Goal: Task Accomplishment & Management: Complete application form

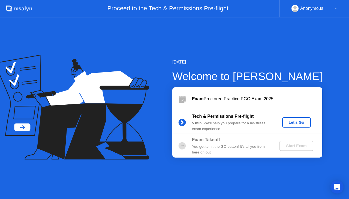
click at [298, 122] on div "Let's Go" at bounding box center [296, 122] width 24 height 4
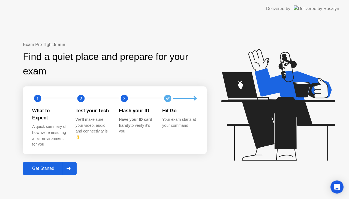
click at [54, 166] on div "Get Started" at bounding box center [43, 168] width 37 height 5
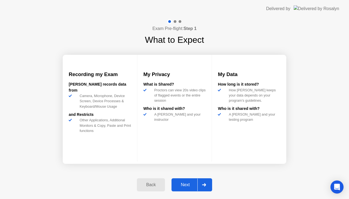
click at [203, 182] on div at bounding box center [203, 185] width 13 height 13
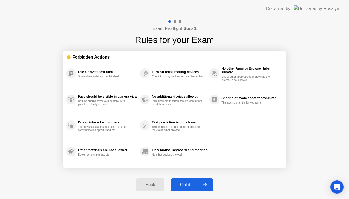
click at [203, 182] on div at bounding box center [204, 185] width 13 height 13
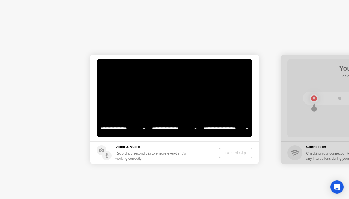
select select "**********"
select select "*******"
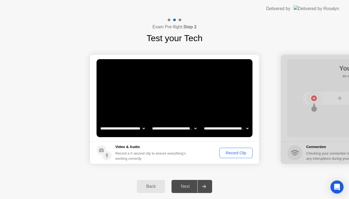
click at [225, 154] on div "Record Clip" at bounding box center [235, 153] width 29 height 4
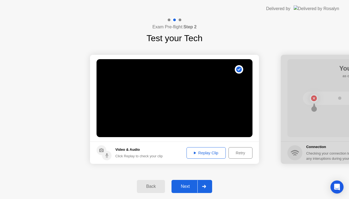
click at [187, 186] on div "Next" at bounding box center [185, 186] width 24 height 5
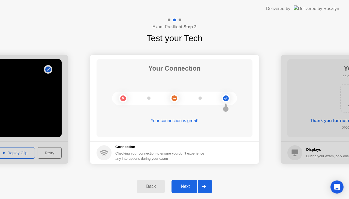
click at [187, 186] on div "Next" at bounding box center [185, 186] width 24 height 5
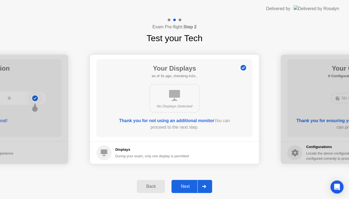
click at [187, 186] on div "Next" at bounding box center [185, 186] width 24 height 5
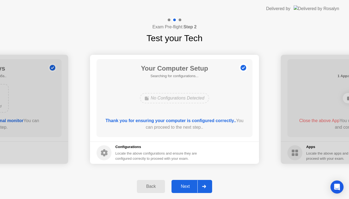
click at [187, 186] on div "Next" at bounding box center [185, 186] width 24 height 5
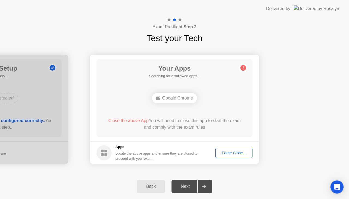
click at [230, 154] on div "Force Close..." at bounding box center [233, 153] width 33 height 4
click at [185, 184] on div "Next" at bounding box center [185, 186] width 24 height 5
click at [179, 189] on div "Next" at bounding box center [185, 186] width 24 height 5
click at [231, 152] on div "Force Close..." at bounding box center [233, 153] width 33 height 4
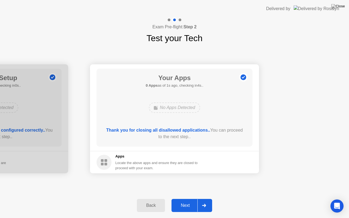
click at [189, 199] on div "Next" at bounding box center [185, 205] width 24 height 5
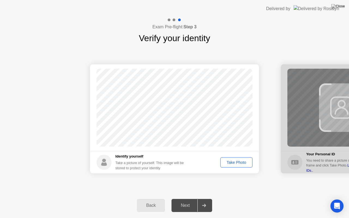
click at [233, 162] on div "Take Photo" at bounding box center [236, 162] width 28 height 4
click at [185, 199] on div "Next" at bounding box center [185, 205] width 24 height 5
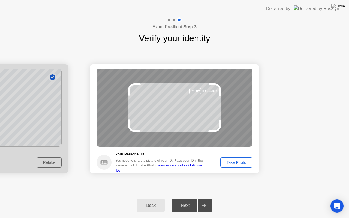
click at [237, 160] on div "Take Photo" at bounding box center [236, 162] width 28 height 4
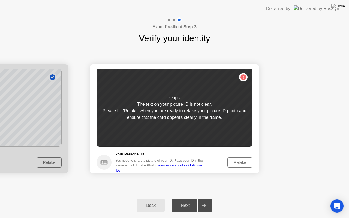
click at [237, 160] on div "Retake" at bounding box center [239, 162] width 21 height 4
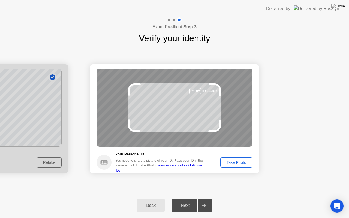
click at [237, 160] on div "Take Photo" at bounding box center [236, 162] width 28 height 4
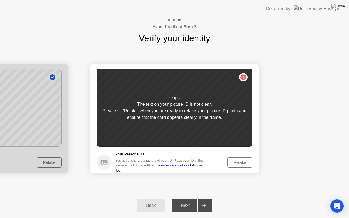
click at [237, 160] on div "Retake" at bounding box center [239, 162] width 21 height 4
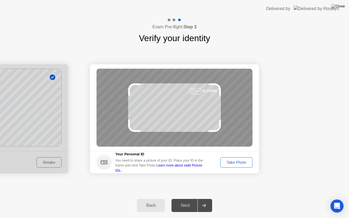
click at [237, 160] on div "Take Photo" at bounding box center [236, 162] width 28 height 4
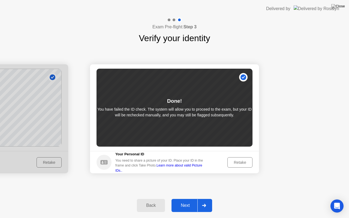
click at [190, 199] on div "Next" at bounding box center [185, 205] width 24 height 5
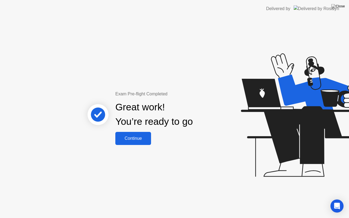
click at [138, 135] on button "Continue" at bounding box center [133, 138] width 36 height 13
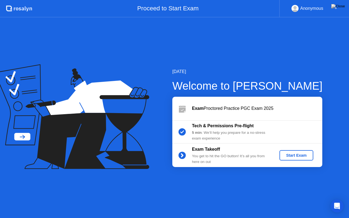
click at [296, 154] on div "Start Exam" at bounding box center [296, 155] width 29 height 4
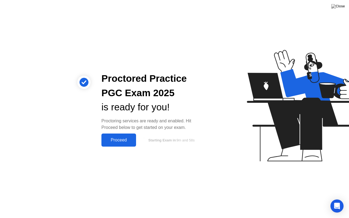
click at [114, 145] on button "Proceed" at bounding box center [118, 140] width 35 height 13
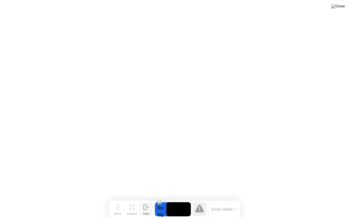
click at [146, 199] on div "Hide" at bounding box center [146, 213] width 6 height 3
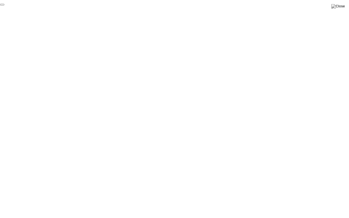
click div "End Proctoring Session"
